Goal: Book appointment/travel/reservation

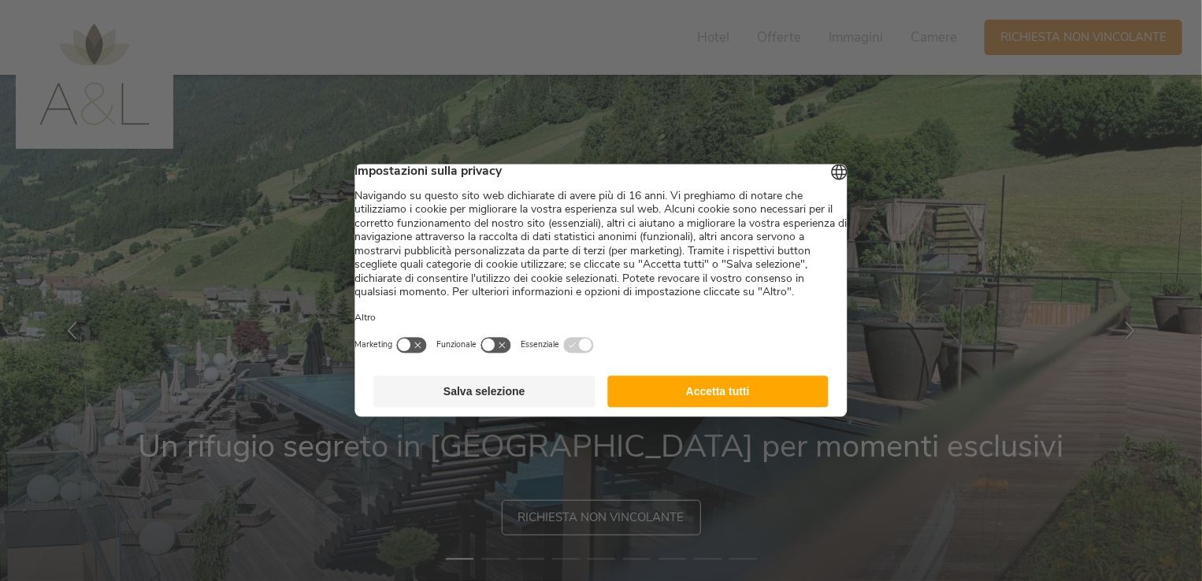
click at [720, 404] on button "Accetta tutti" at bounding box center [717, 391] width 221 height 31
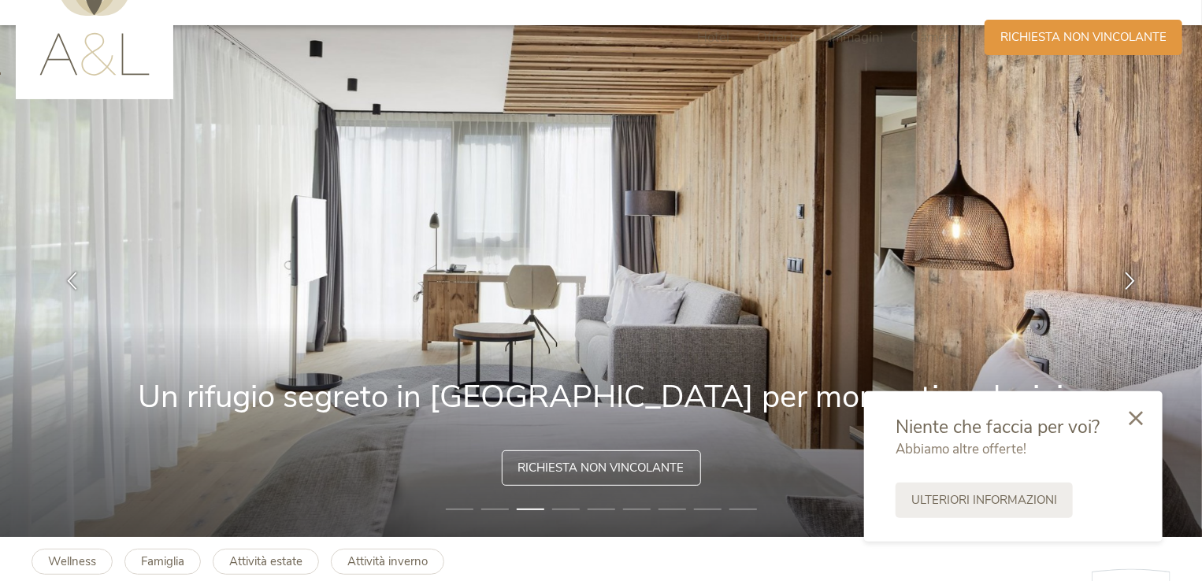
scroll to position [60, 0]
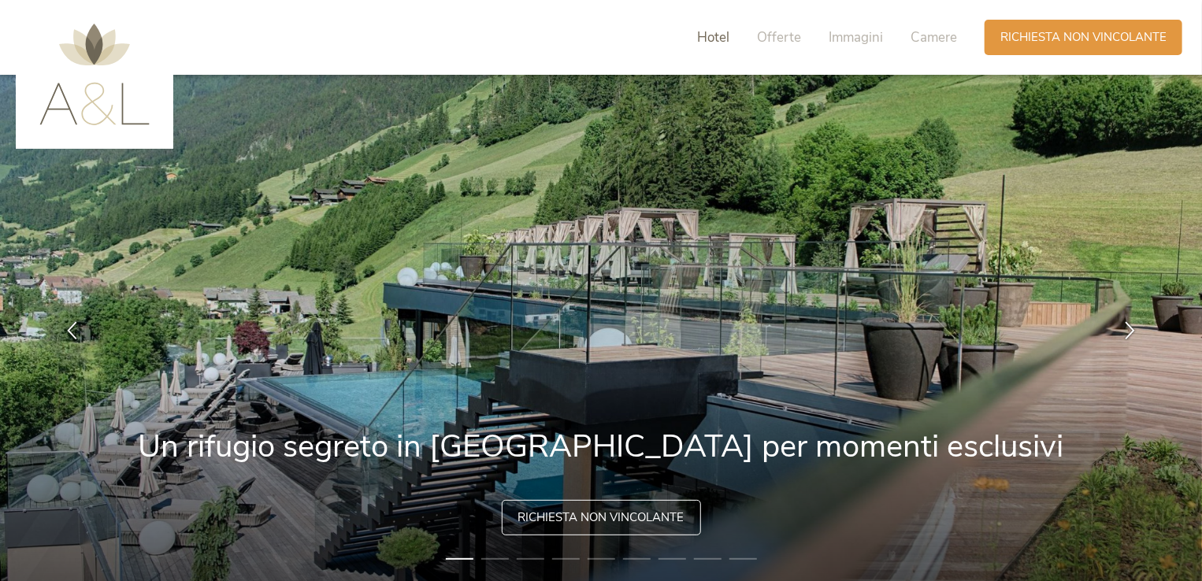
click at [713, 33] on span "Hotel" at bounding box center [713, 37] width 32 height 18
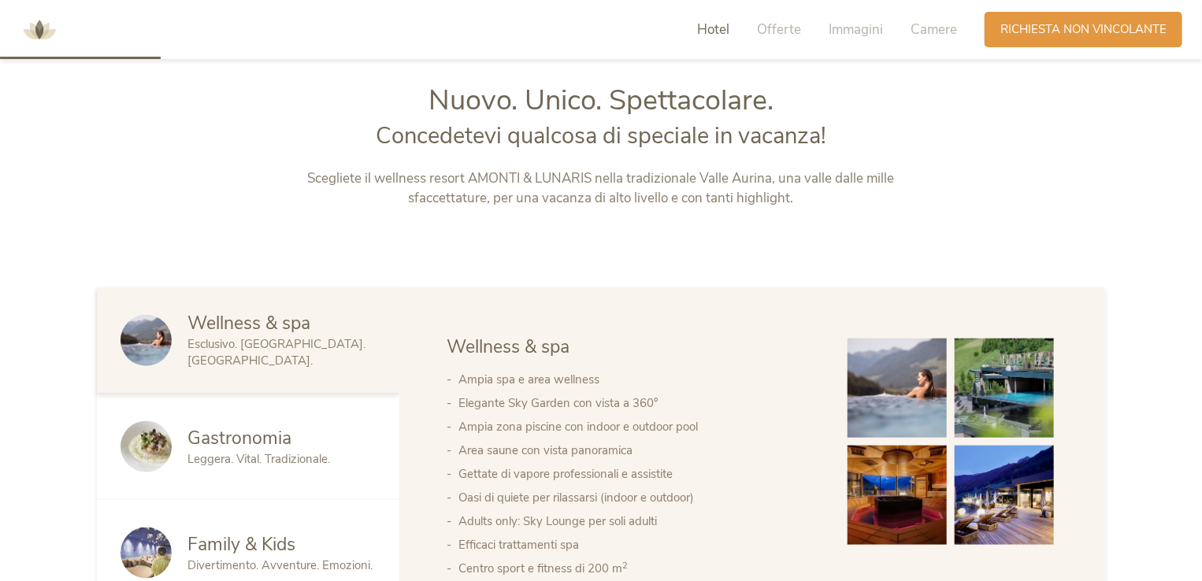
scroll to position [641, 0]
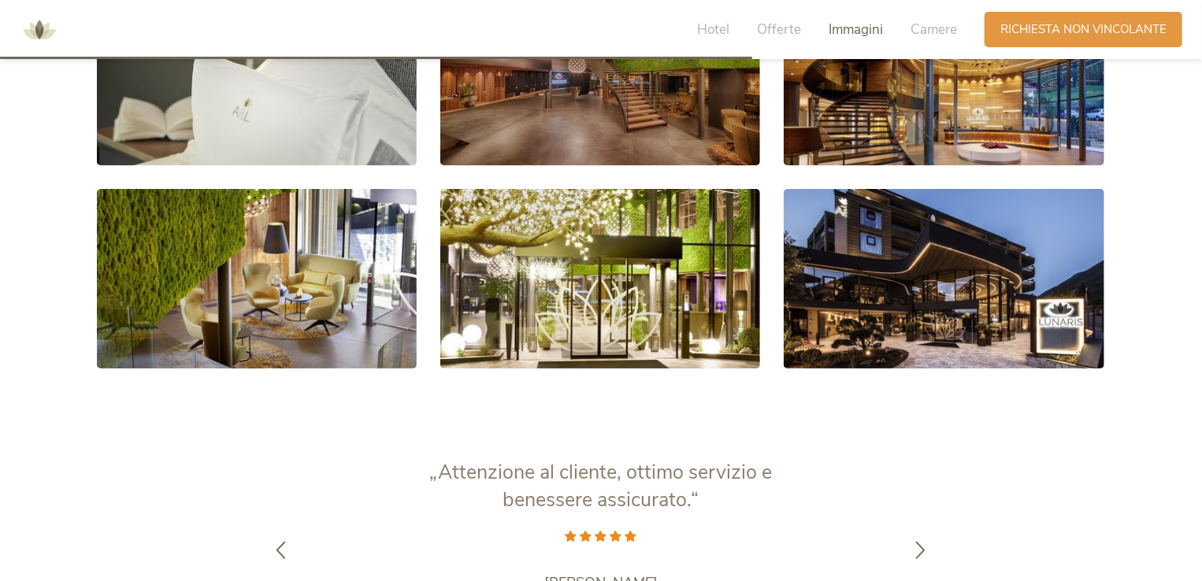
scroll to position [2970, 0]
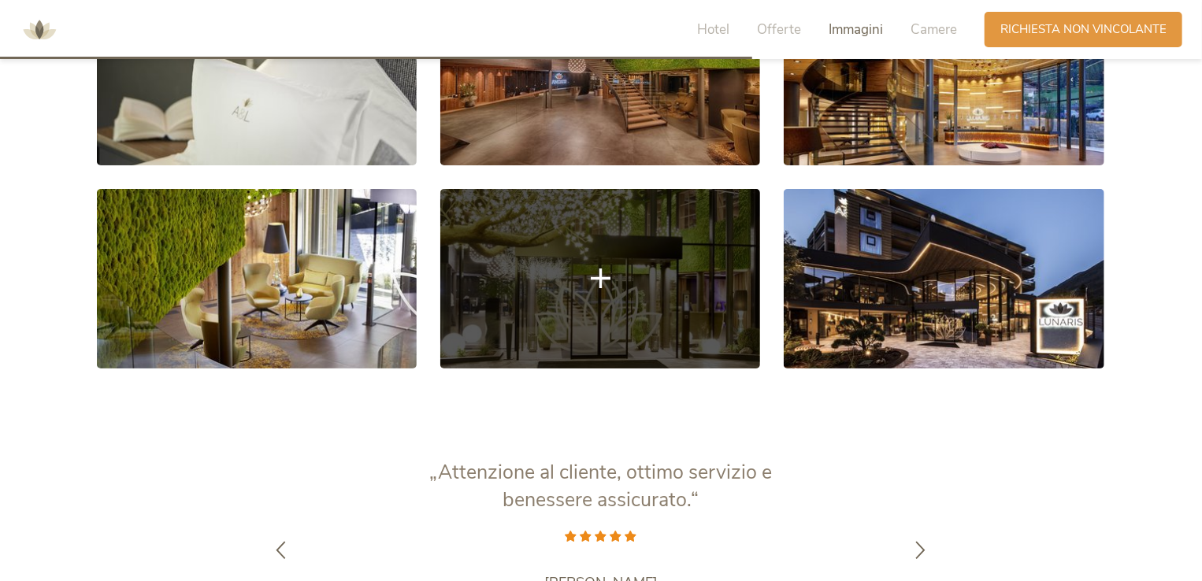
click at [602, 272] on icon at bounding box center [601, 279] width 20 height 20
